Goal: Feedback & Contribution: Contribute content

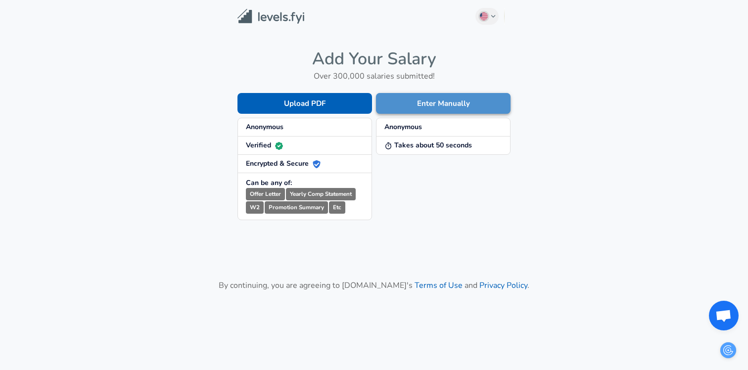
click at [430, 109] on button "Enter Manually" at bounding box center [443, 103] width 135 height 21
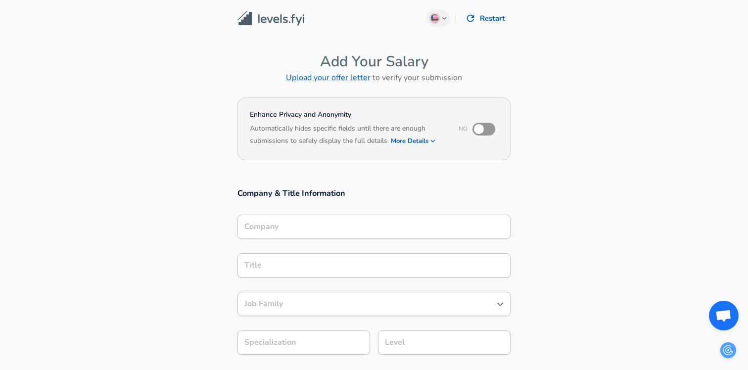
click at [276, 223] on input "Company" at bounding box center [374, 226] width 264 height 15
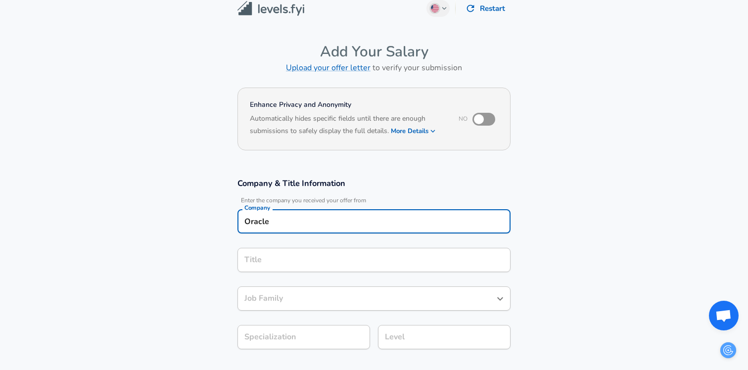
type input "Oracle"
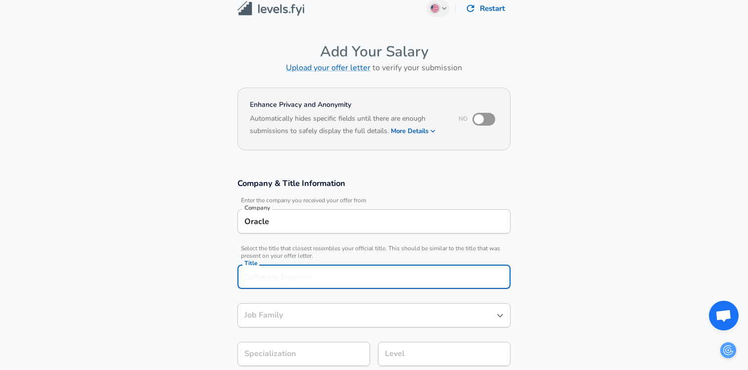
scroll to position [30, 0]
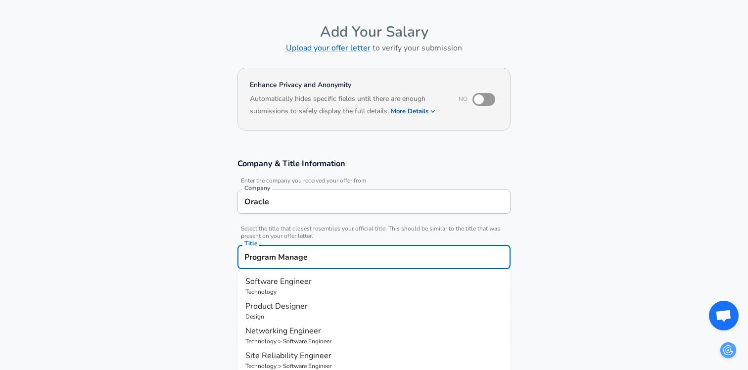
type input "Program Manager"
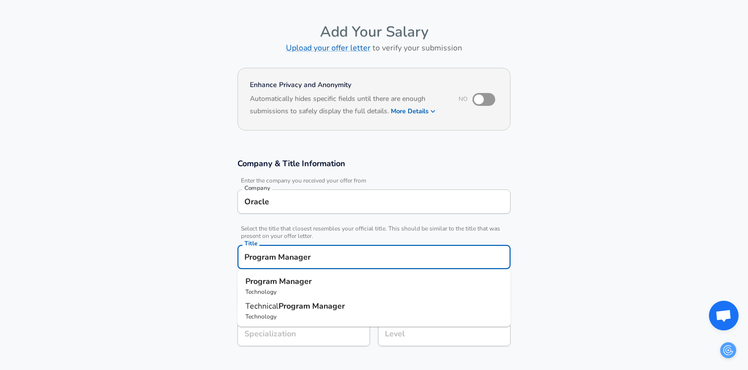
scroll to position [45, 0]
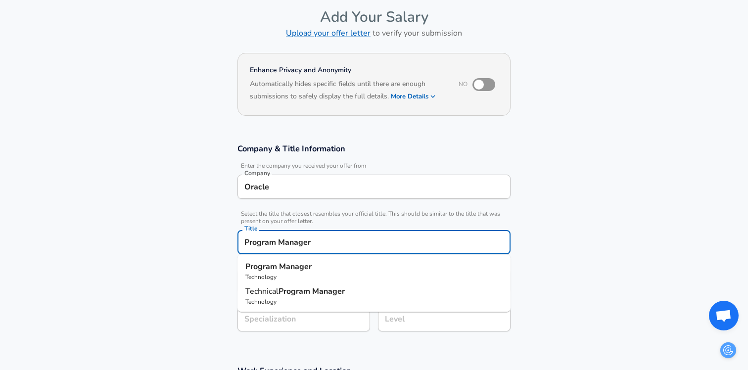
click at [312, 273] on p "Technology" at bounding box center [373, 277] width 257 height 9
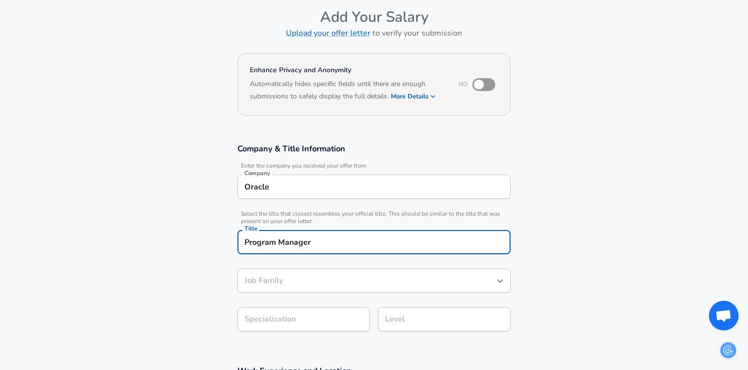
type input "Program Manager"
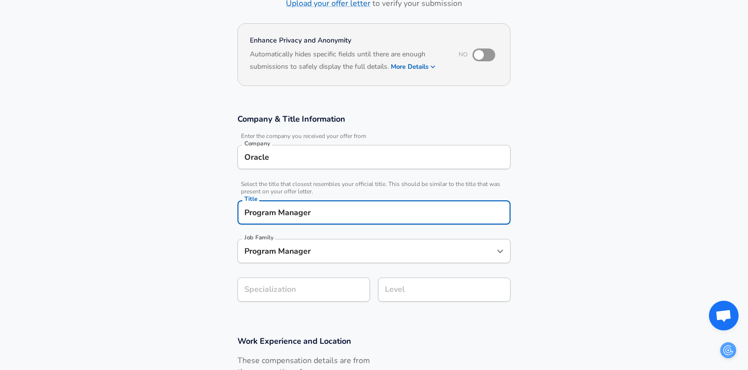
click at [281, 323] on section "Company & Title Information Enter the company you received your offer from Comp…" at bounding box center [374, 213] width 748 height 222
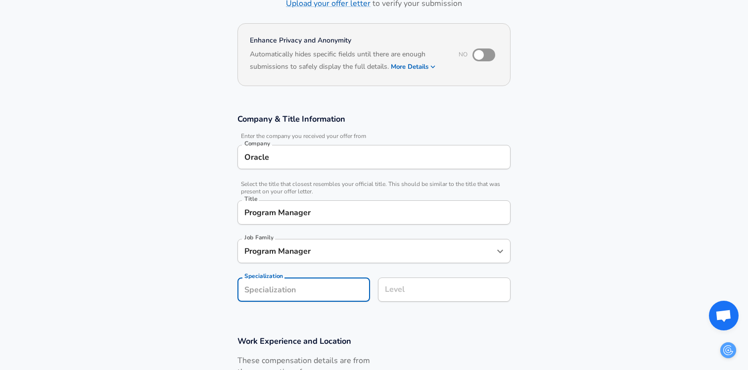
click at [400, 282] on div "Level Level" at bounding box center [444, 290] width 133 height 27
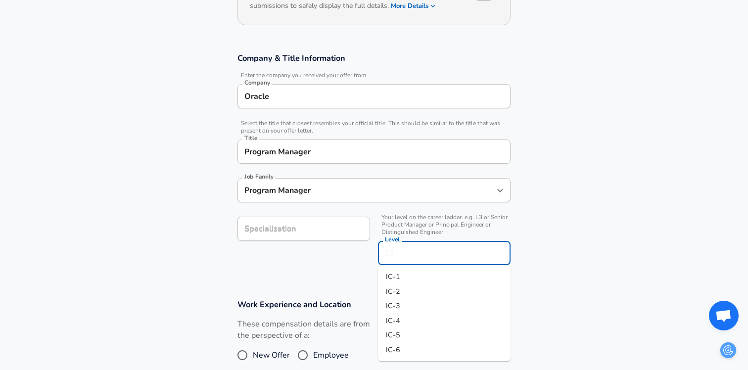
scroll to position [138, 0]
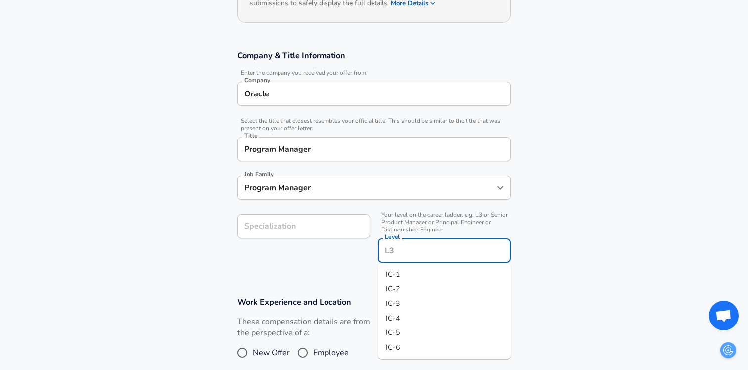
click at [404, 320] on li "IC-4" at bounding box center [444, 318] width 133 height 15
type input "IC-4"
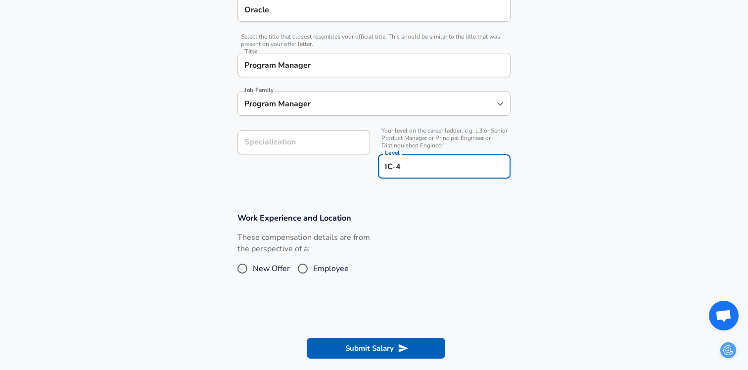
scroll to position [223, 0]
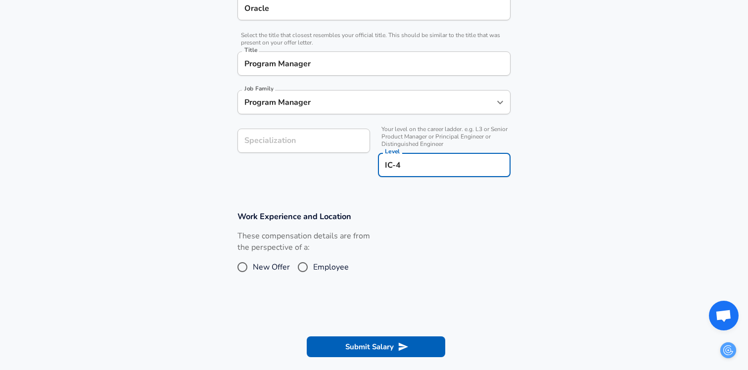
click at [307, 267] on input "Employee" at bounding box center [302, 267] width 21 height 16
radio input "true"
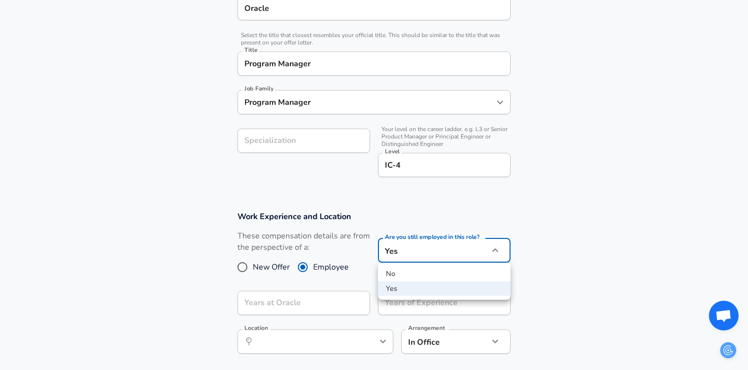
click at [434, 274] on li "No" at bounding box center [444, 274] width 133 height 15
type input "no"
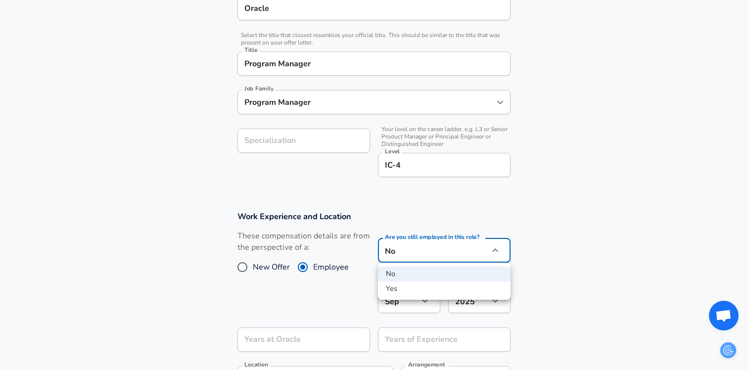
click at [405, 281] on ul "No Yes" at bounding box center [444, 281] width 133 height 37
click at [259, 270] on div at bounding box center [374, 185] width 748 height 370
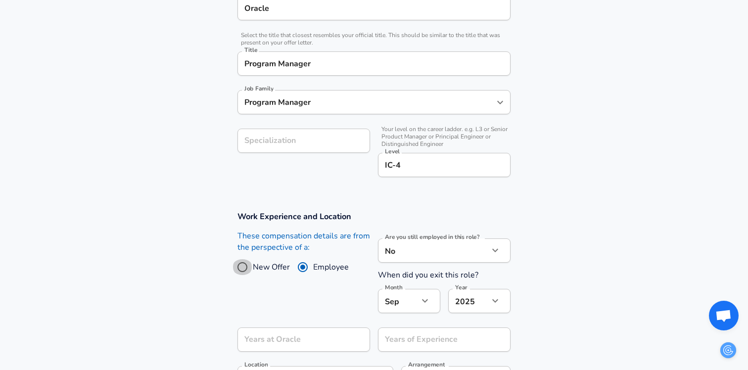
click at [236, 262] on input "New Offer" at bounding box center [242, 267] width 21 height 16
radio input "true"
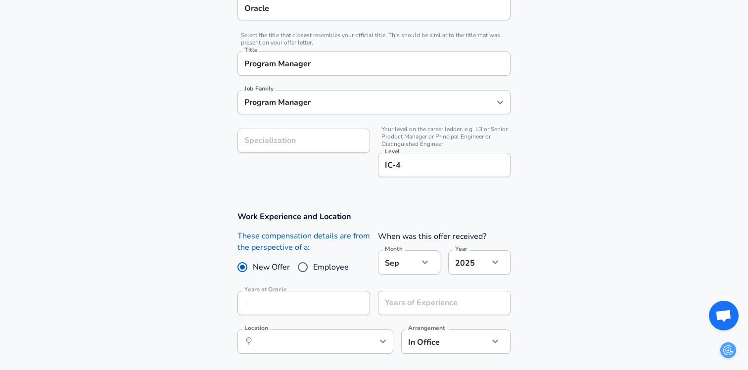
scroll to position [235, 0]
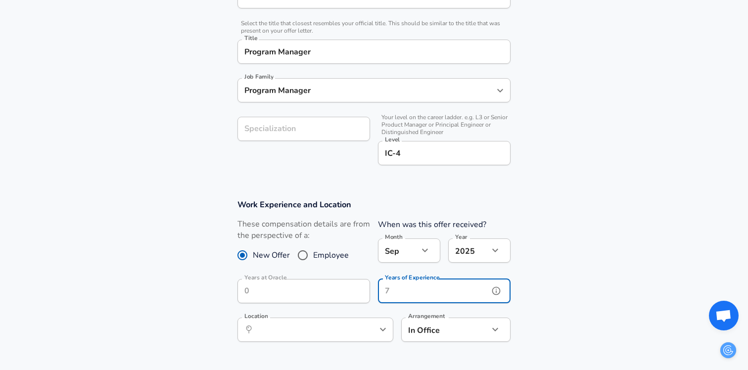
click at [403, 294] on input "Years of Experience" at bounding box center [433, 291] width 111 height 24
type input "0"
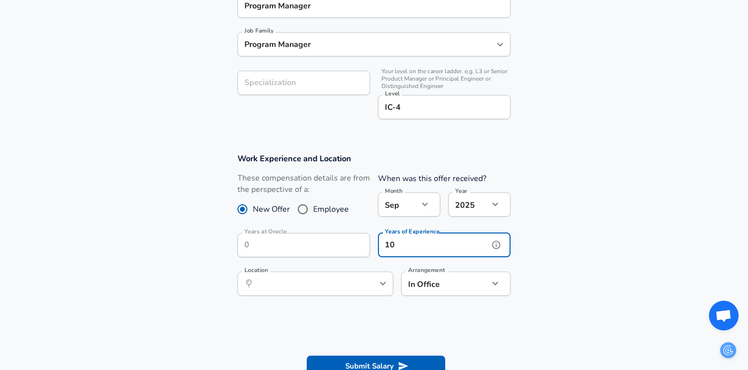
scroll to position [327, 0]
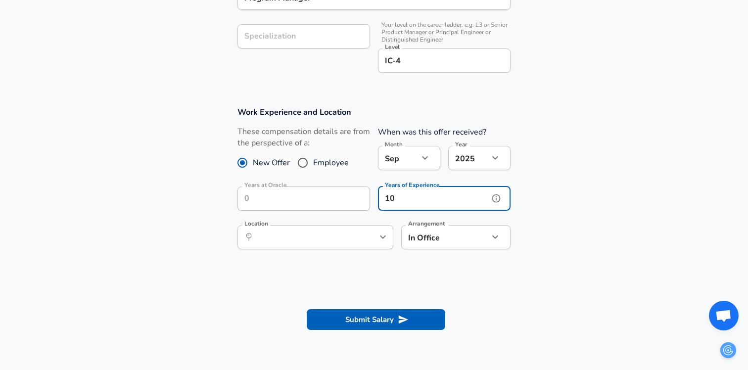
type input "10"
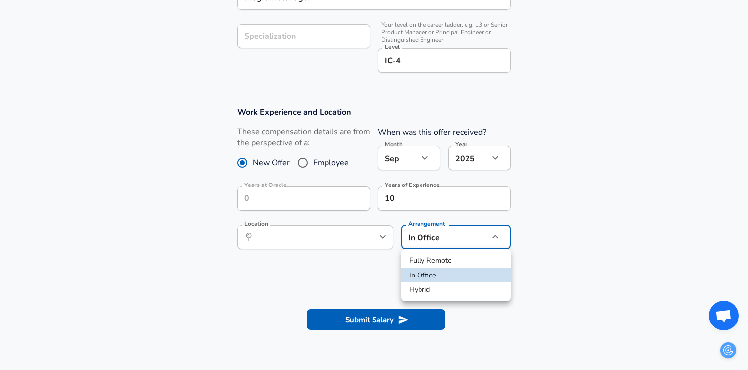
click at [415, 290] on li "Hybrid" at bounding box center [455, 289] width 109 height 15
click at [424, 262] on li "Fully Remote" at bounding box center [455, 260] width 109 height 15
type input "remote"
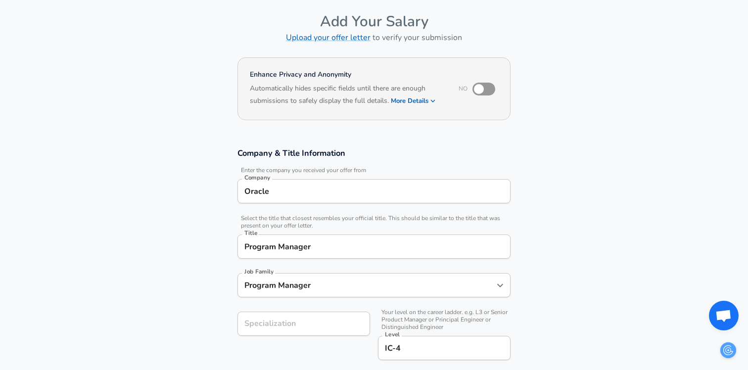
scroll to position [0, 0]
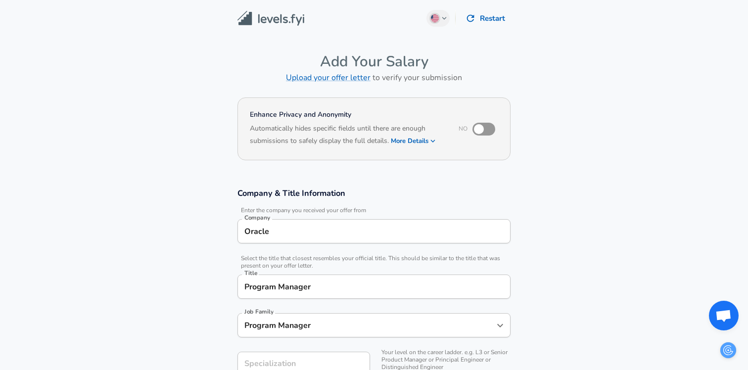
click at [485, 130] on input "checkbox" at bounding box center [479, 129] width 56 height 19
checkbox input "true"
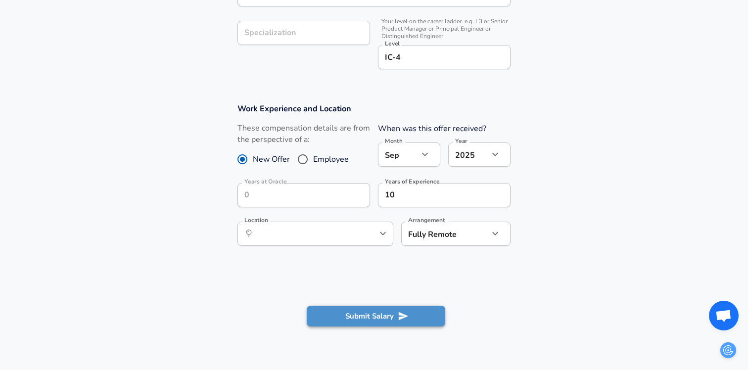
click at [364, 309] on button "Submit Salary" at bounding box center [376, 316] width 138 height 21
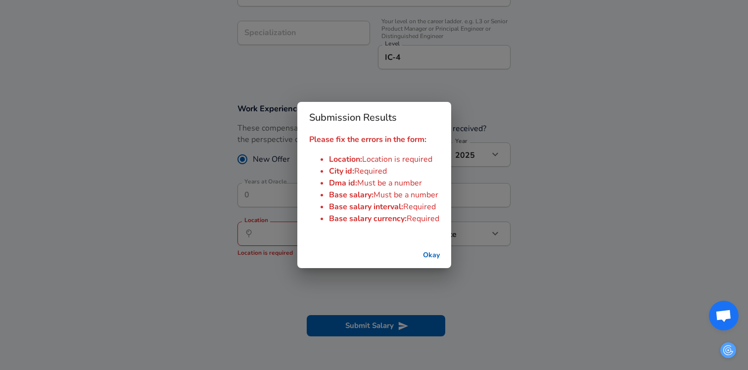
click at [430, 251] on button "Okay" at bounding box center [431, 255] width 32 height 18
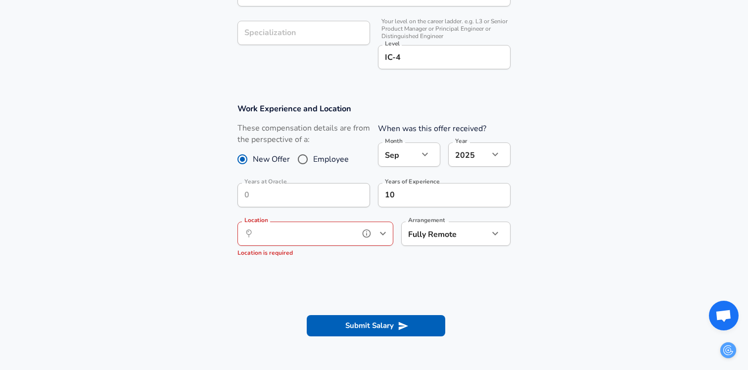
click at [312, 240] on input "Location" at bounding box center [304, 233] width 101 height 15
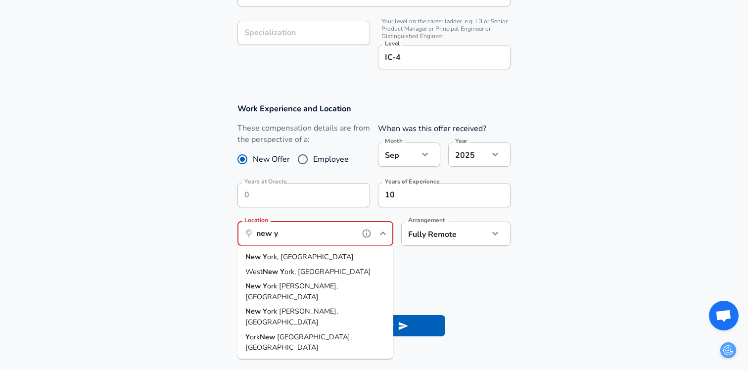
click at [290, 262] on li "New Y ork, [GEOGRAPHIC_DATA]" at bounding box center [315, 257] width 156 height 15
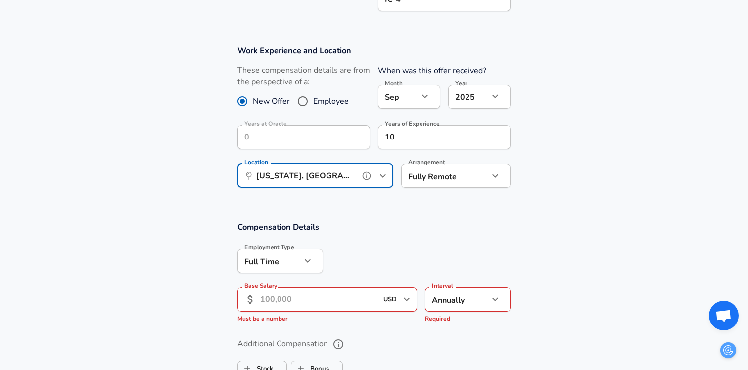
scroll to position [390, 0]
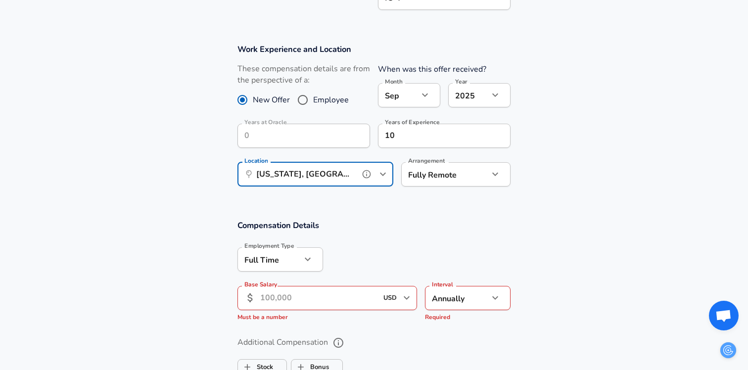
type input "[US_STATE], [GEOGRAPHIC_DATA]"
click at [339, 305] on input "Base Salary" at bounding box center [318, 298] width 117 height 24
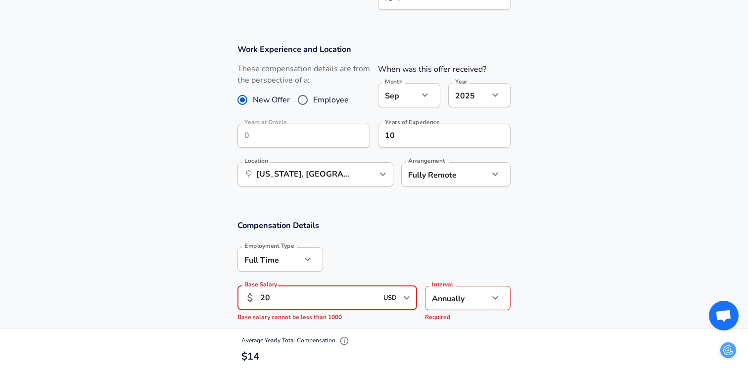
type input "2"
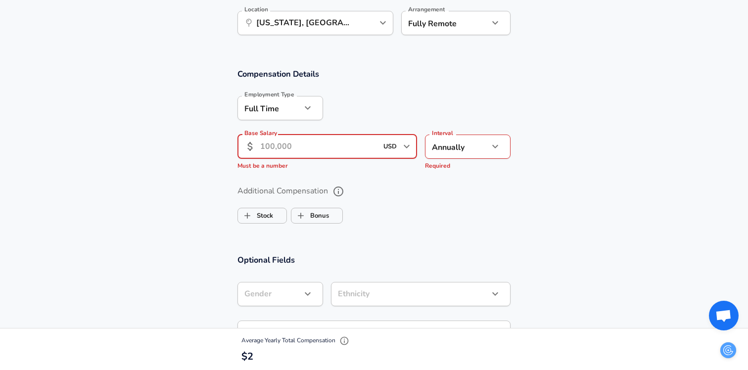
scroll to position [542, 0]
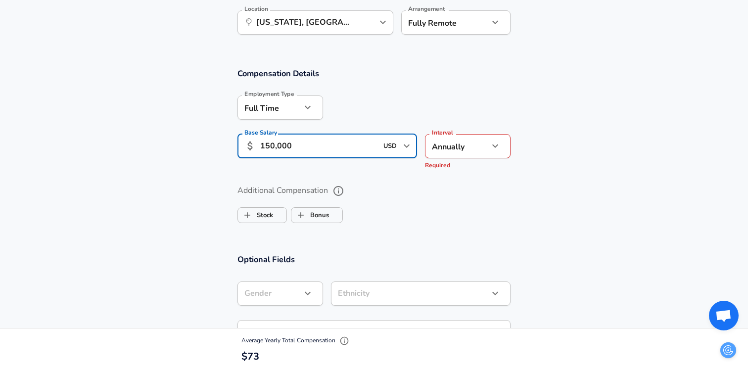
type input "150,000"
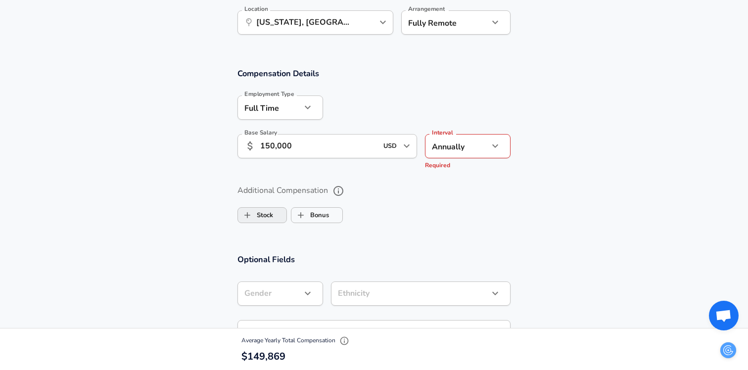
click at [270, 214] on label "Stock" at bounding box center [255, 215] width 35 height 19
checkbox input "true"
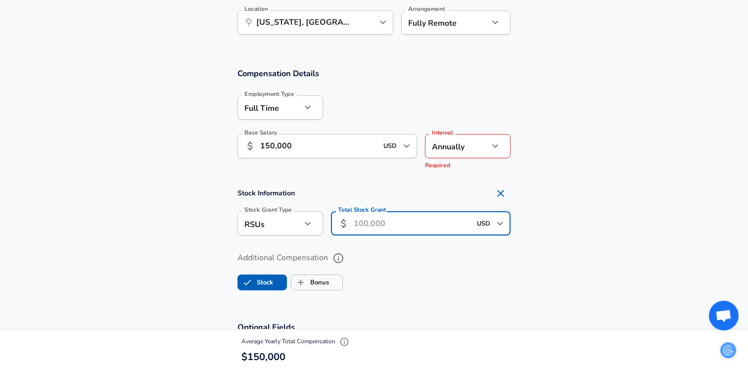
click at [384, 217] on input "Total Stock Grant" at bounding box center [412, 223] width 117 height 24
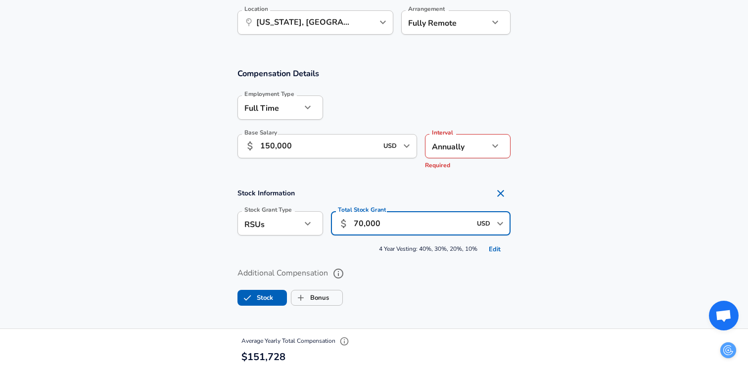
type input "70,000"
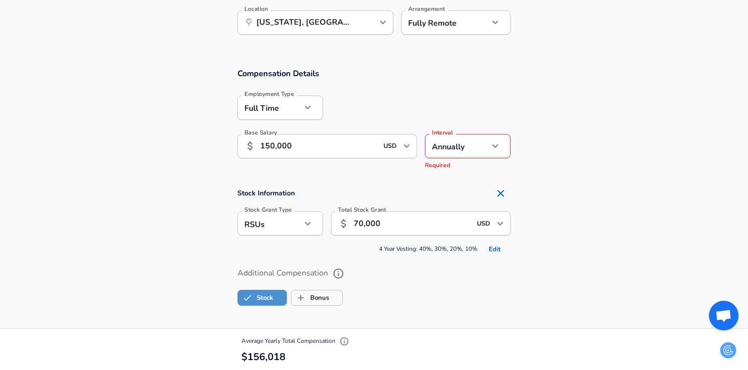
click at [262, 304] on label "Stock" at bounding box center [255, 297] width 35 height 19
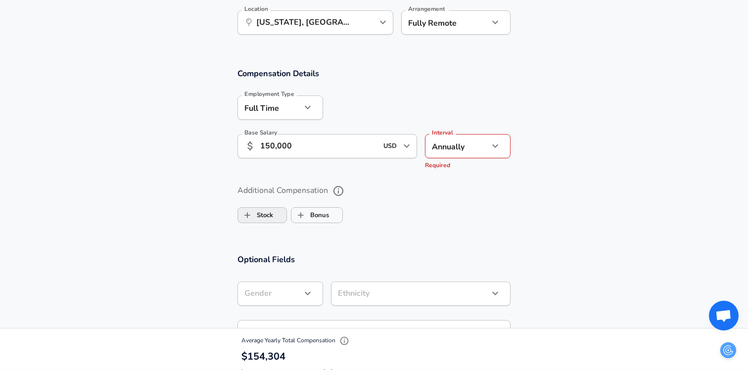
click at [277, 220] on span "Stock" at bounding box center [262, 215] width 48 height 19
checkbox input "true"
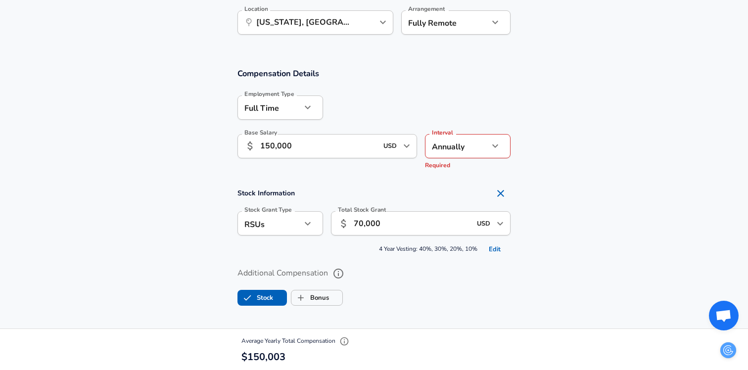
click at [375, 220] on input "70,000" at bounding box center [412, 223] width 117 height 24
click at [309, 309] on div "Additional Compensation Stock Bonus" at bounding box center [373, 287] width 273 height 45
click at [310, 305] on input "Bonus" at bounding box center [300, 297] width 19 height 19
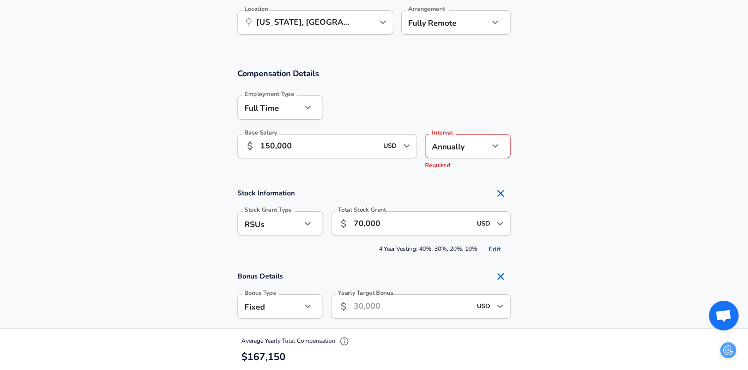
checkbox input "true"
click at [349, 317] on div "​ USD ​ Yearly Target Bonus" at bounding box center [421, 306] width 180 height 24
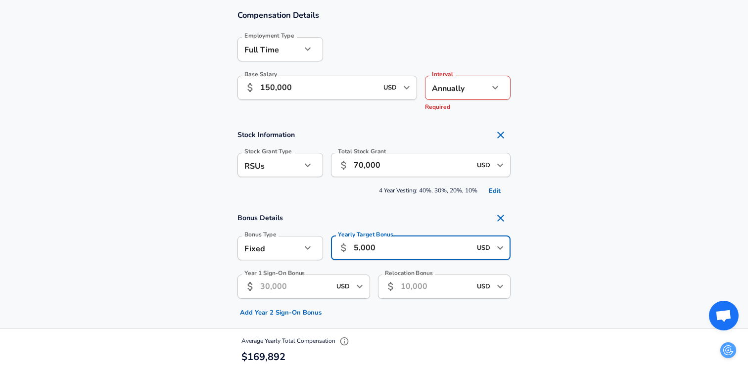
scroll to position [635, 0]
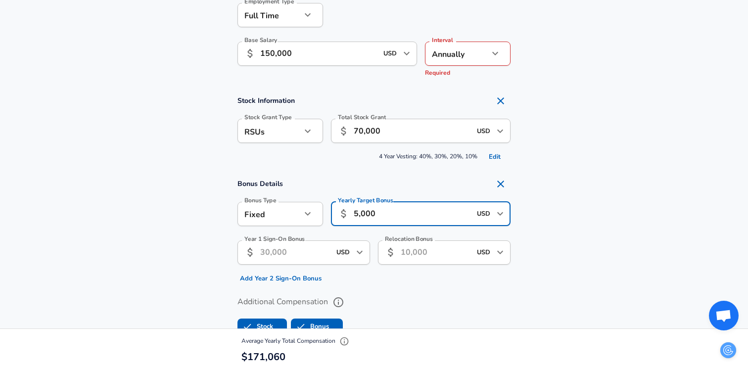
type input "5,000"
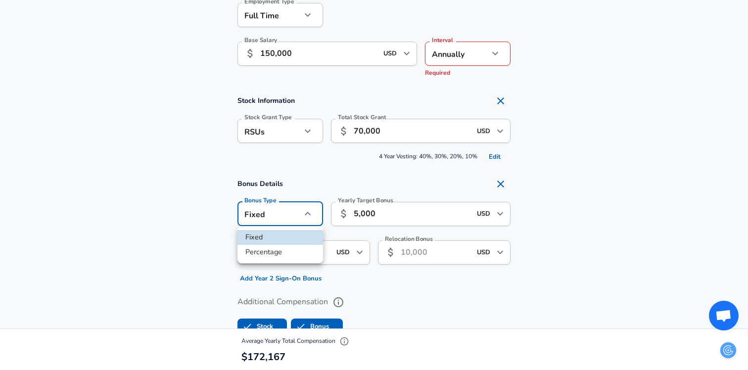
click at [187, 229] on div at bounding box center [374, 185] width 748 height 370
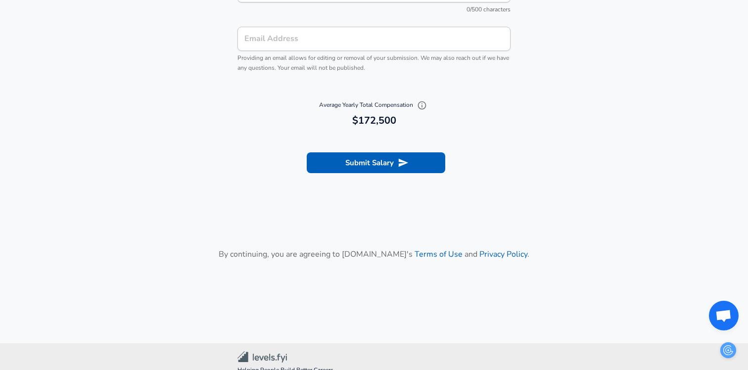
scroll to position [1244, 0]
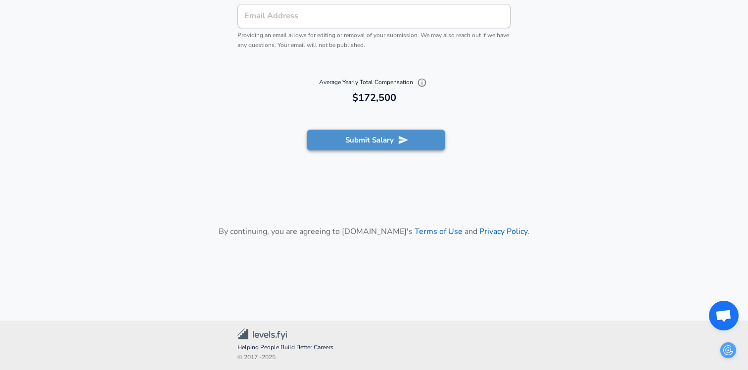
click at [363, 140] on button "Submit Salary" at bounding box center [376, 140] width 138 height 21
